Goal: Information Seeking & Learning: Compare options

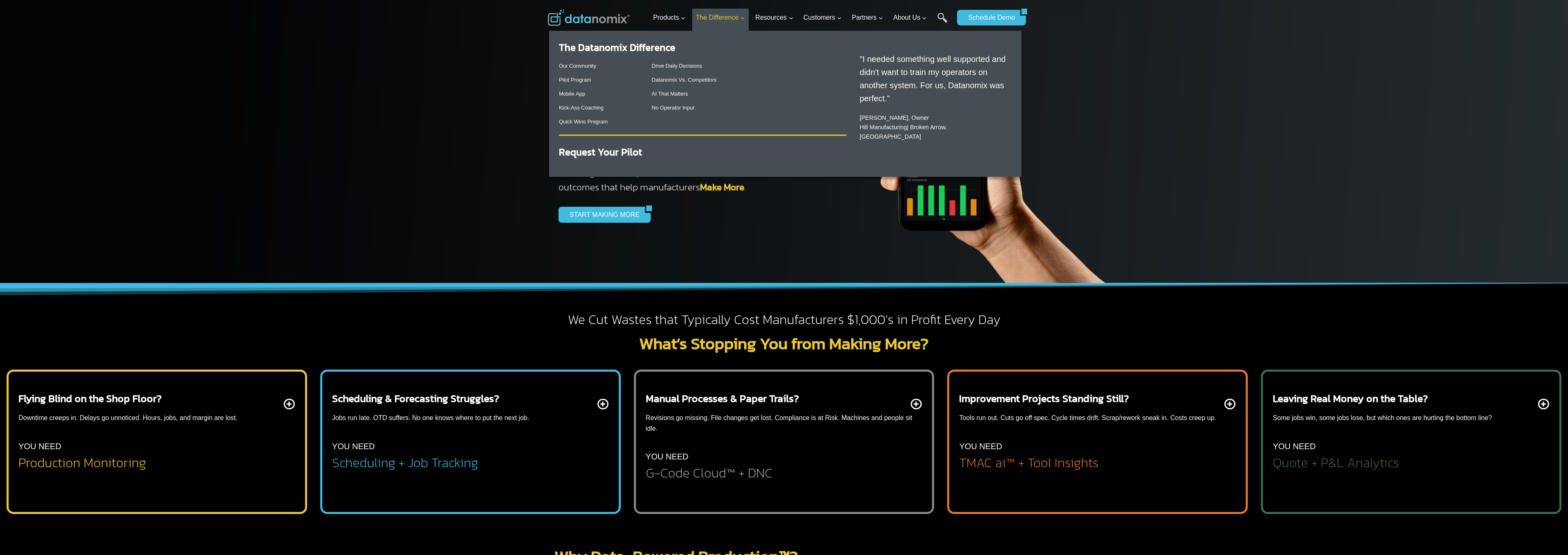
click at [719, 12] on span "The Difference Expand" at bounding box center [721, 18] width 50 height 11
click at [667, 80] on link "Datanomix Vs. Competitors" at bounding box center [684, 80] width 65 height 6
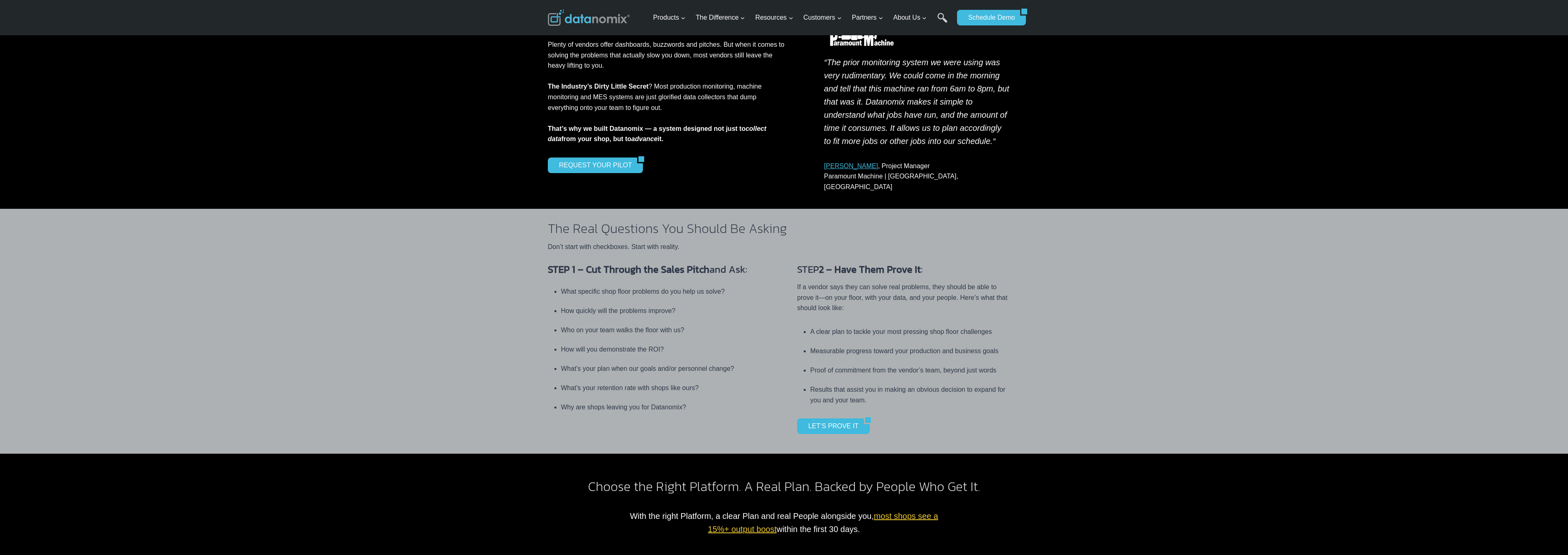
click at [501, 324] on div "STEP 1 – Cut Through the Sales Pitch and Ask: What specific shop floor problems…" at bounding box center [784, 353] width 1568 height 202
